Goal: Task Accomplishment & Management: Manage account settings

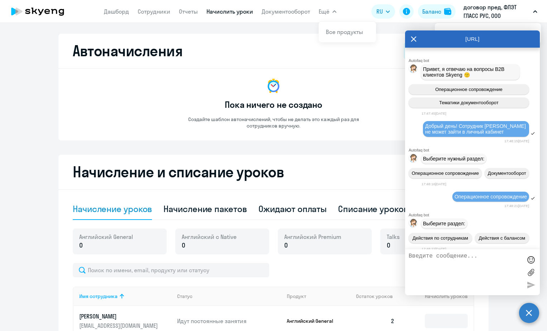
select select "10"
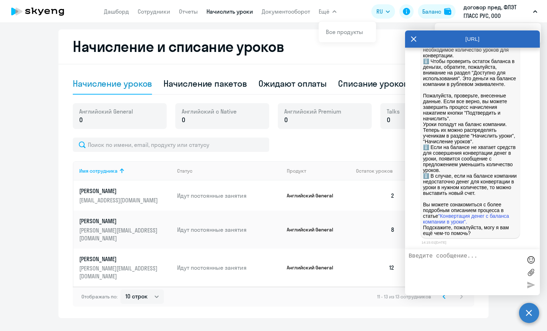
scroll to position [9585, 0]
click at [415, 37] on icon at bounding box center [413, 39] width 5 height 5
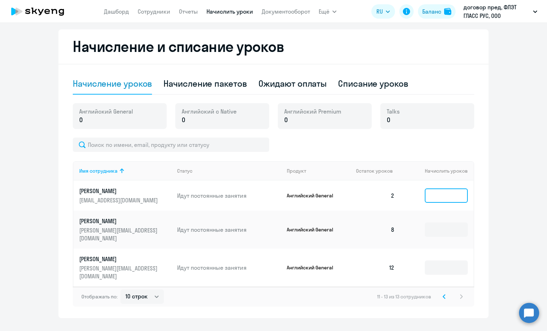
click at [437, 197] on input at bounding box center [446, 196] width 43 height 14
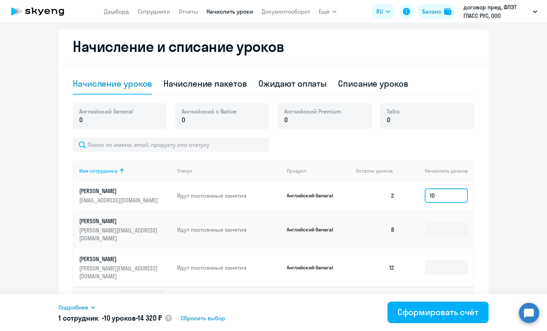
type input "10"
click at [482, 168] on div "Начисление и списание уроков Начисление уроков Начисление пакетов Ожидают оплат…" at bounding box center [273, 173] width 430 height 289
click at [446, 170] on th "Начислить уроков" at bounding box center [436, 170] width 73 height 19
click at [529, 316] on circle at bounding box center [529, 313] width 20 height 20
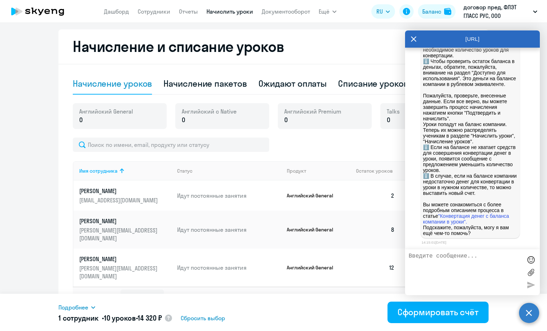
scroll to position [0, 0]
click at [370, 46] on h2 "Начисление и списание уроков" at bounding box center [273, 46] width 401 height 17
click at [433, 14] on div "Баланс" at bounding box center [431, 11] width 19 height 9
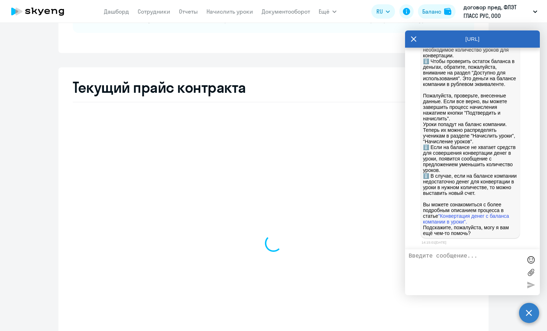
select select "english_adult_not_native_speaker"
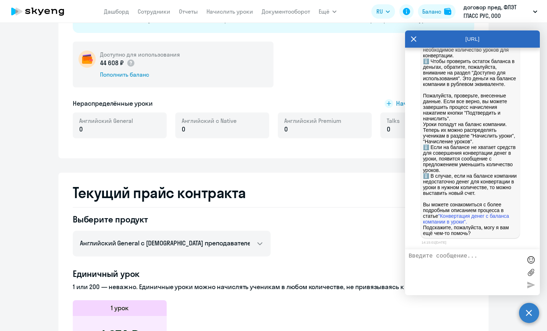
click at [413, 39] on icon at bounding box center [414, 38] width 6 height 17
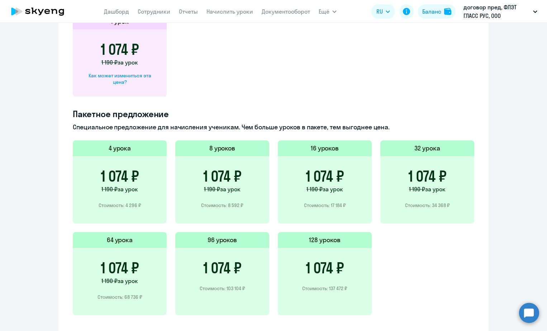
scroll to position [441, 0]
